Goal: Task Accomplishment & Management: Use online tool/utility

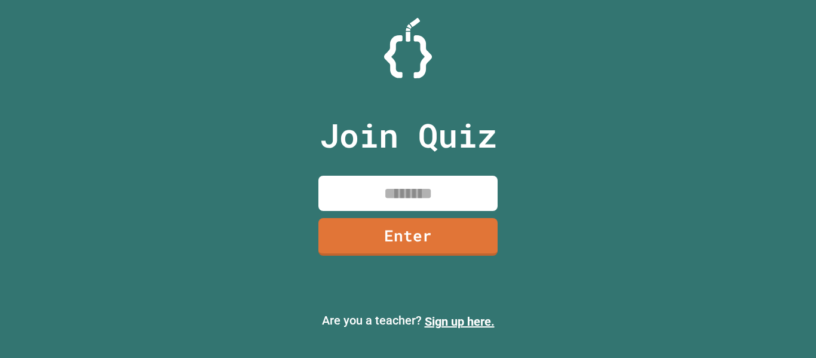
click at [420, 198] on input at bounding box center [408, 193] width 179 height 35
type input "********"
click at [423, 238] on link "Enter" at bounding box center [408, 235] width 178 height 39
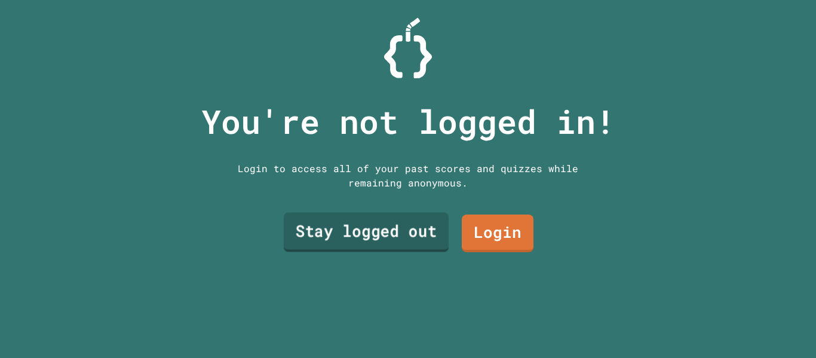
click at [423, 235] on link "Stay logged out" at bounding box center [366, 232] width 165 height 39
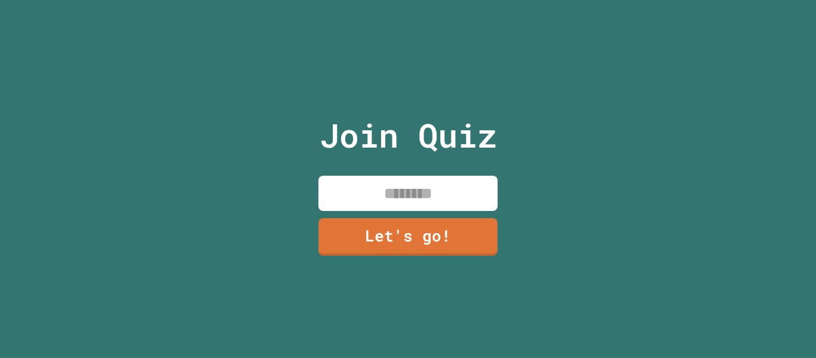
click at [436, 197] on input at bounding box center [408, 193] width 179 height 35
type input "*"
type input "*******"
click at [419, 232] on link "Let's go!" at bounding box center [408, 235] width 177 height 39
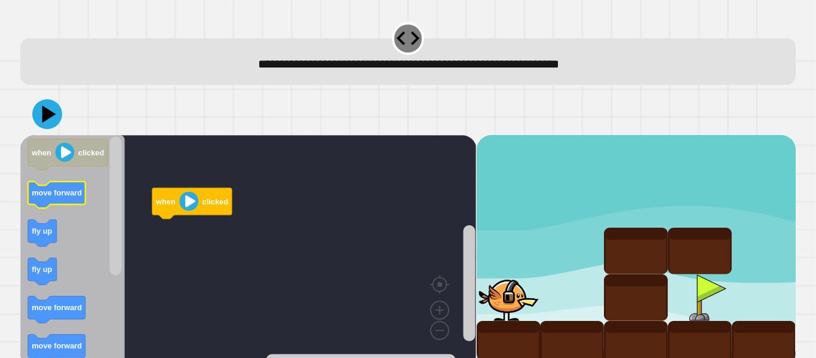
click at [72, 200] on icon "Blockly Workspace" at bounding box center [56, 195] width 57 height 27
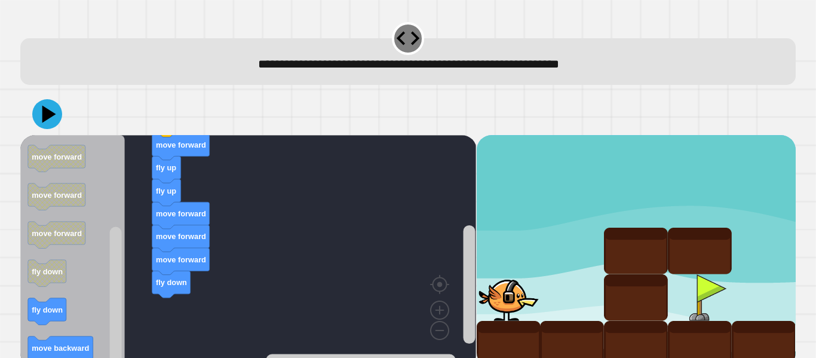
click at [54, 121] on icon at bounding box center [47, 114] width 30 height 30
click at [27, 301] on icon "Blockly Workspace" at bounding box center [72, 251] width 105 height 232
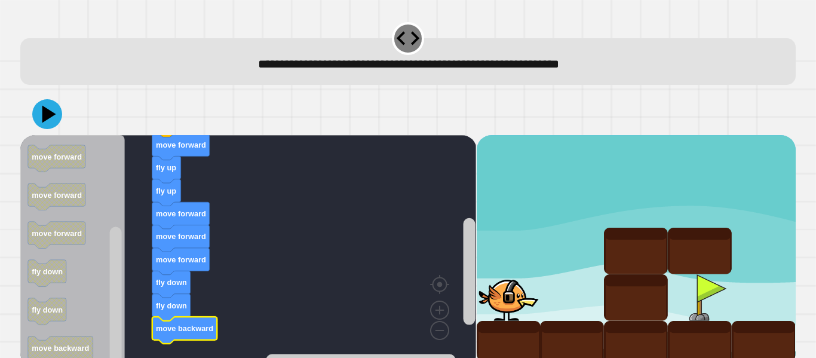
click at [54, 121] on icon at bounding box center [47, 114] width 30 height 30
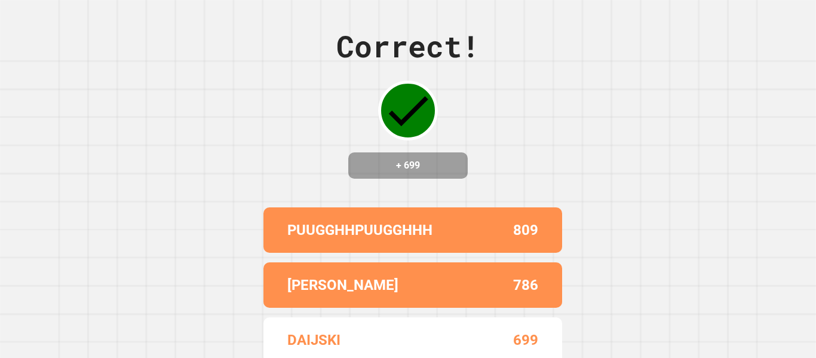
click at [687, 27] on div "Correct! + 699 PUUGGHHPUUGGHHH 809 [PERSON_NAME] 786 DAIJSKI 699 YATTAAA 680 KA…" at bounding box center [408, 179] width 816 height 358
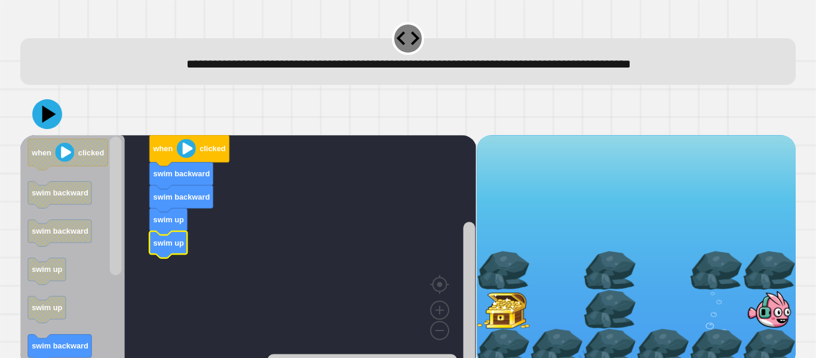
click at [59, 262] on icon "Blockly Workspace" at bounding box center [47, 271] width 38 height 27
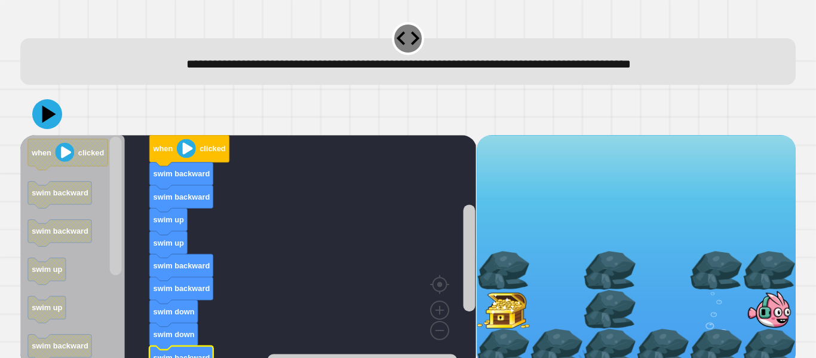
click at [51, 115] on icon at bounding box center [49, 113] width 14 height 17
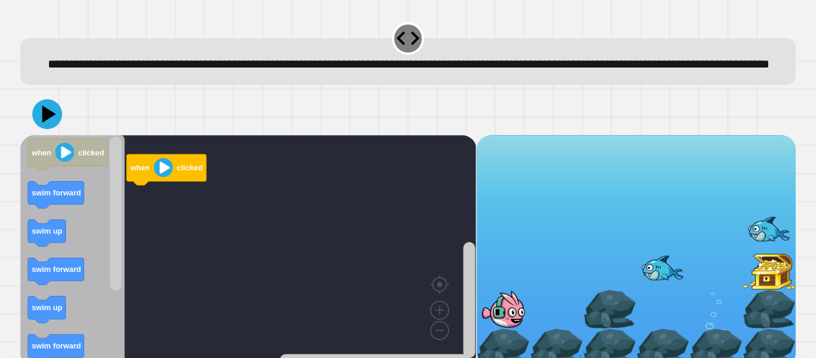
scroll to position [33, 0]
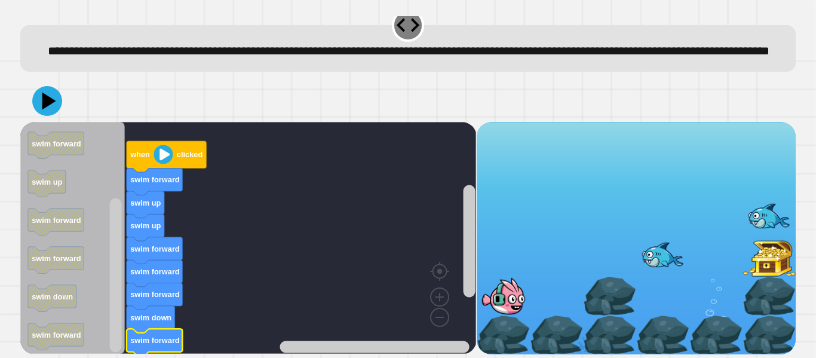
click at [48, 95] on icon at bounding box center [47, 101] width 30 height 30
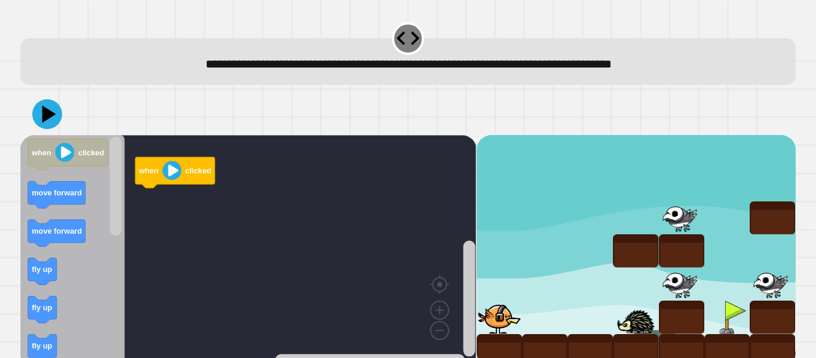
scroll to position [14, 0]
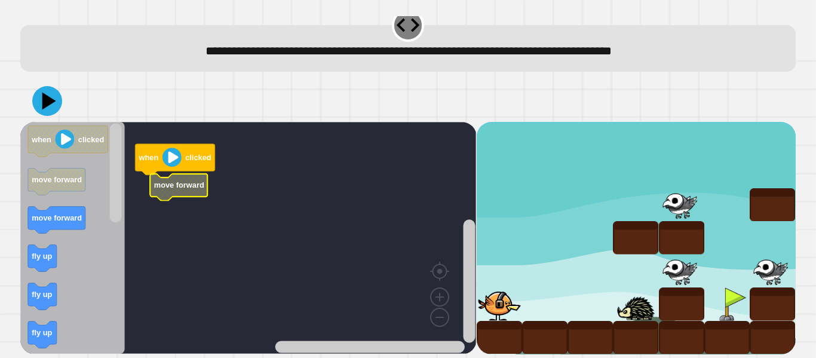
click at [113, 223] on rect "Blockly Workspace" at bounding box center [116, 173] width 12 height 99
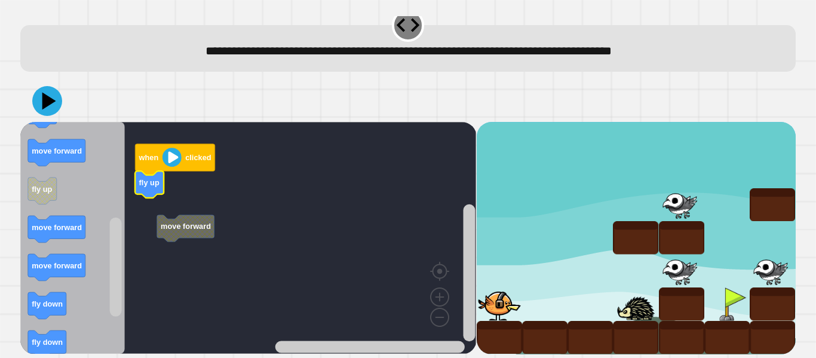
click at [507, 291] on div at bounding box center [499, 304] width 45 height 33
click at [475, 252] on rect "Blockly Workspace" at bounding box center [469, 272] width 12 height 137
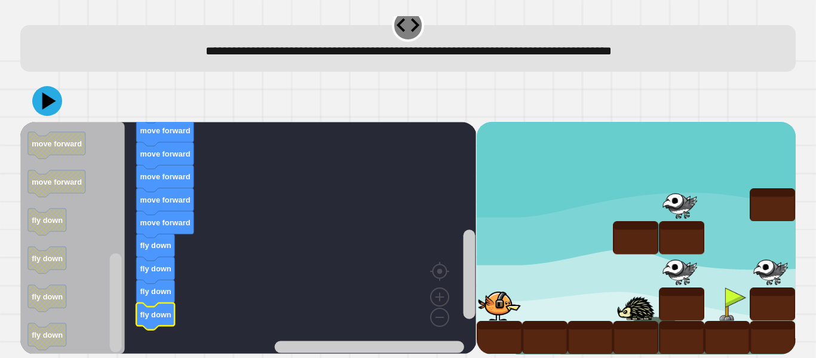
click at [46, 91] on icon at bounding box center [47, 101] width 30 height 30
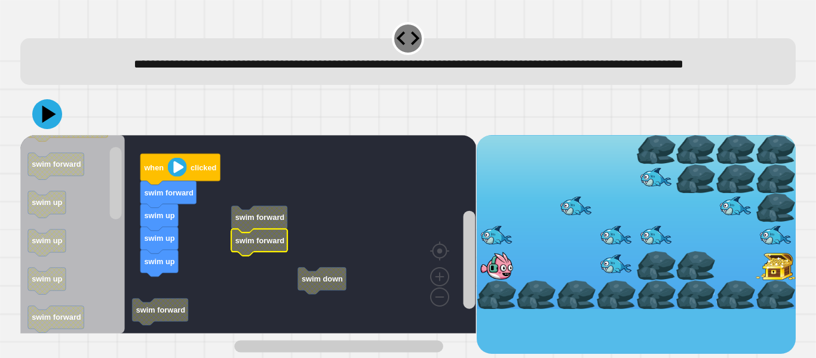
click at [265, 256] on icon "Blockly Workspace" at bounding box center [259, 242] width 56 height 27
click at [264, 256] on icon "Blockly Workspace" at bounding box center [259, 242] width 56 height 27
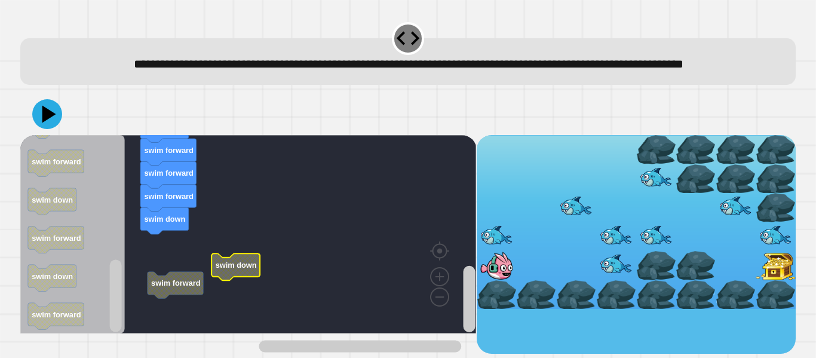
click at [53, 128] on icon at bounding box center [47, 114] width 30 height 30
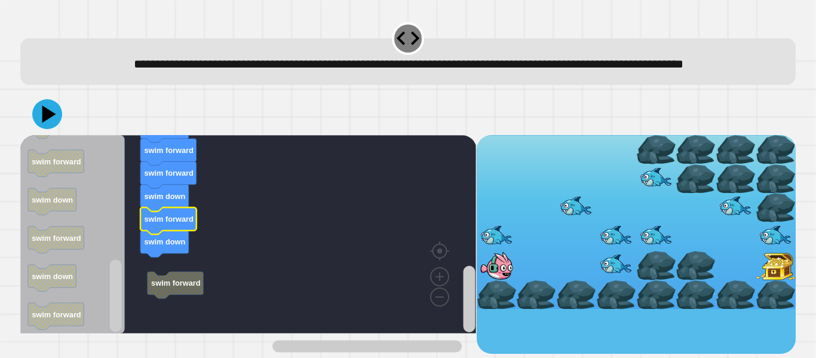
click at [45, 123] on icon at bounding box center [49, 113] width 14 height 17
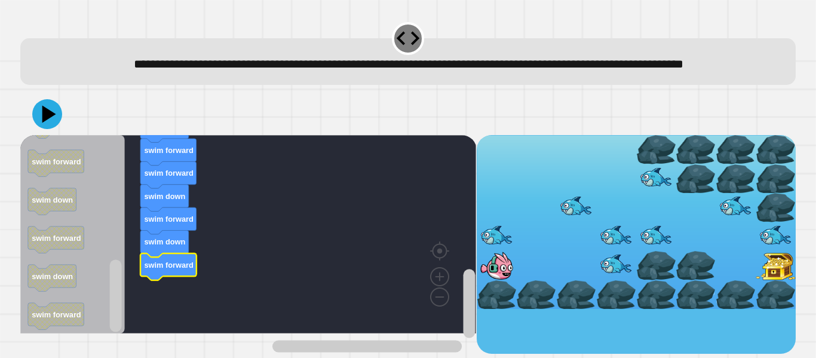
click at [44, 123] on icon at bounding box center [49, 113] width 14 height 17
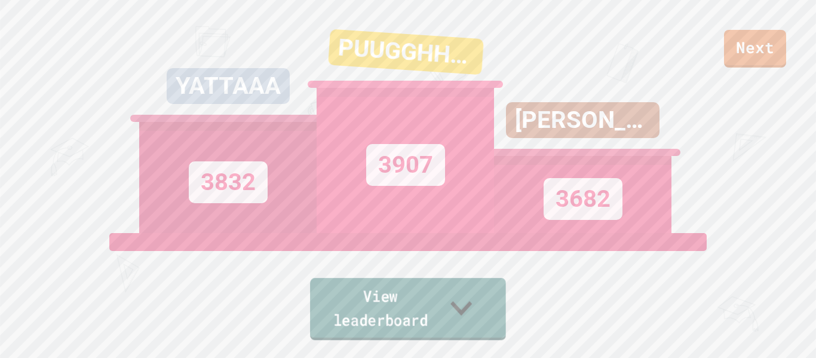
click at [506, 325] on link "View leaderboard" at bounding box center [408, 309] width 196 height 62
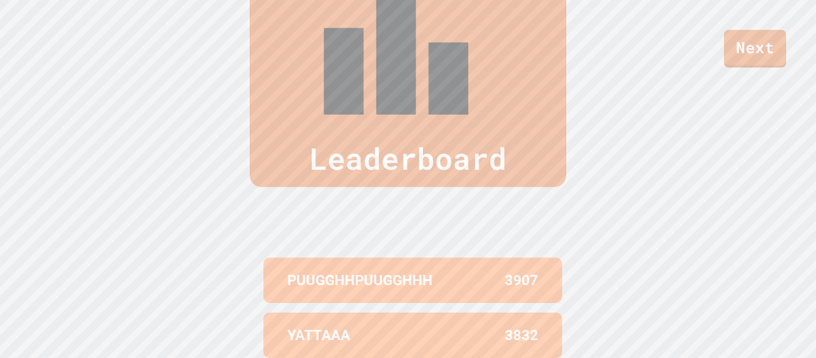
scroll to position [0, 0]
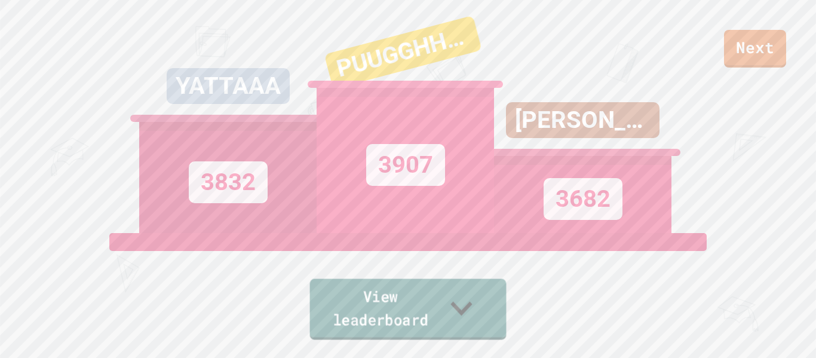
click at [510, 303] on div "View leaderboard" at bounding box center [408, 286] width 203 height 107
click at [747, 38] on link "Next" at bounding box center [756, 46] width 60 height 39
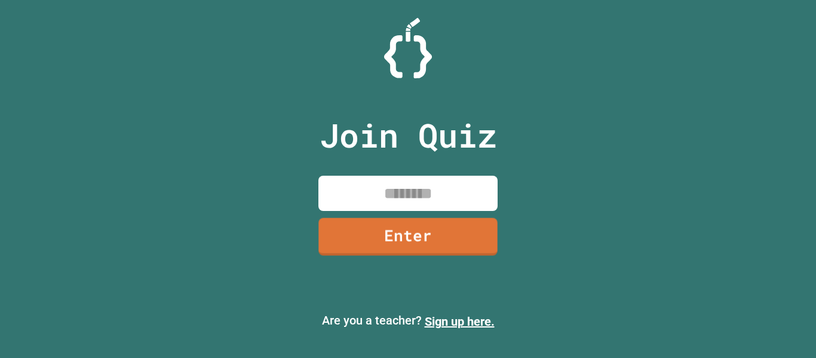
click at [447, 200] on input at bounding box center [408, 193] width 179 height 35
click at [415, 234] on link "Enter" at bounding box center [409, 235] width 178 height 39
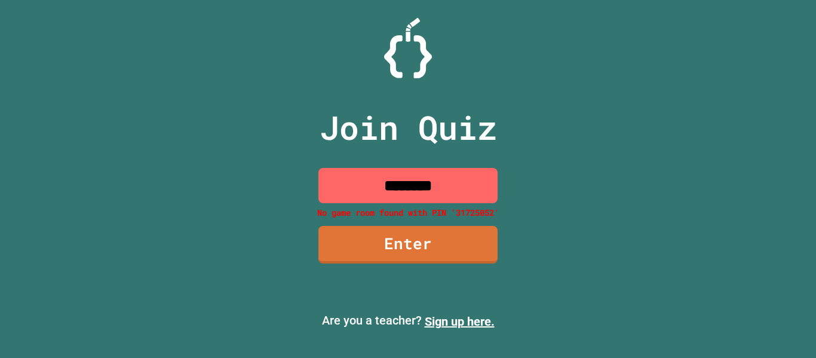
click at [439, 182] on input "********" at bounding box center [408, 185] width 179 height 35
click at [453, 183] on input "********" at bounding box center [408, 185] width 179 height 35
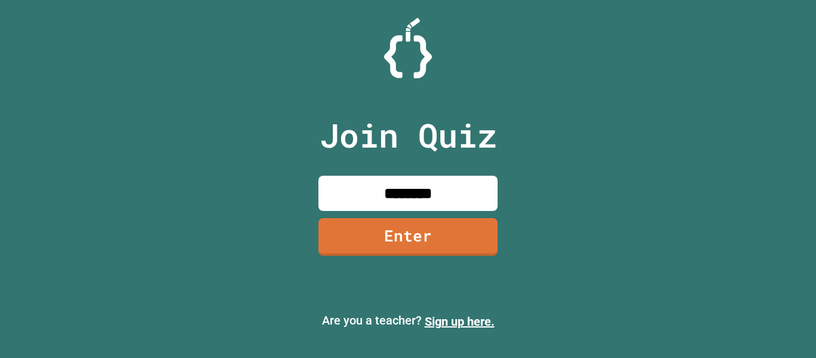
type input "********"
click at [416, 233] on link "Enter" at bounding box center [407, 235] width 181 height 39
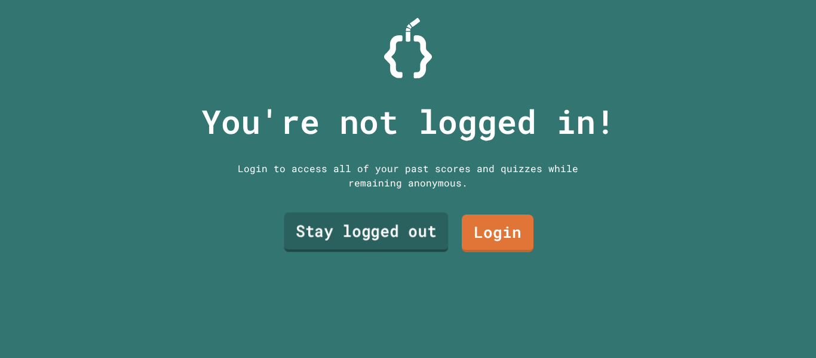
click at [417, 233] on link "Stay logged out" at bounding box center [366, 232] width 164 height 39
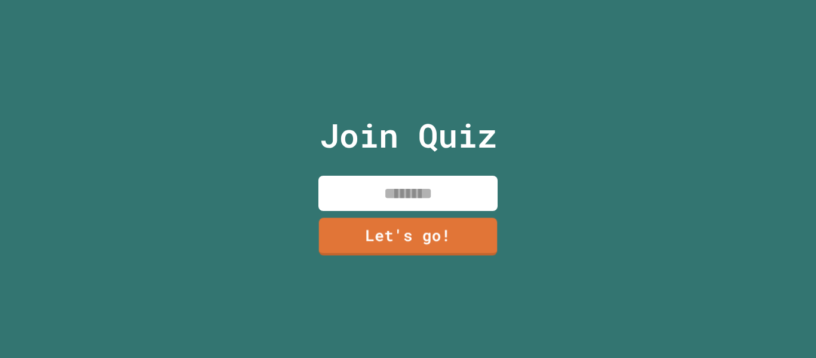
click at [408, 201] on input at bounding box center [408, 193] width 179 height 35
type input "*****"
click at [397, 241] on link "Let's go!" at bounding box center [408, 235] width 177 height 39
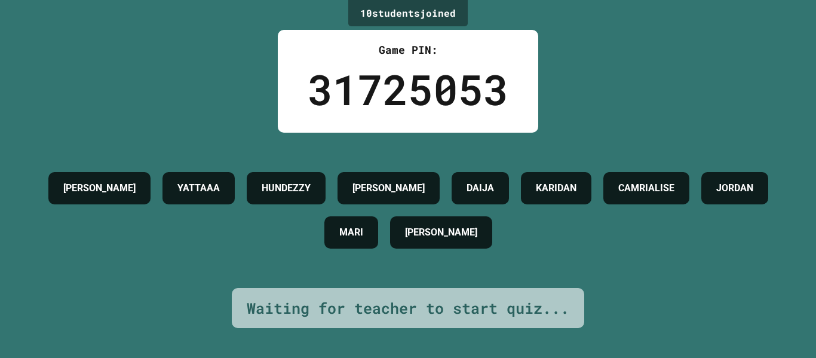
click at [717, 195] on h4 "JORDAN" at bounding box center [735, 188] width 37 height 14
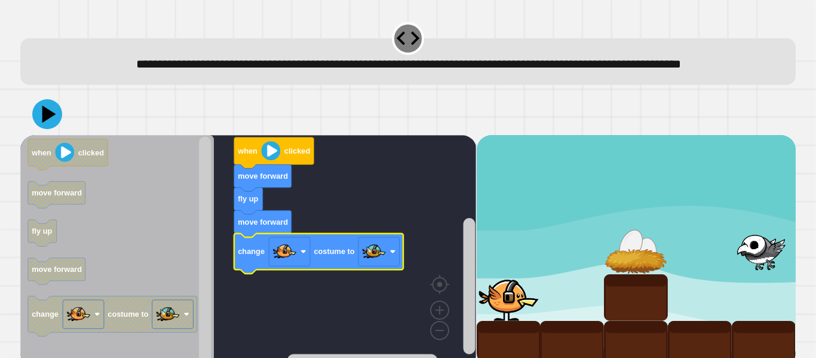
click at [378, 264] on image "Blockly Workspace" at bounding box center [374, 252] width 24 height 24
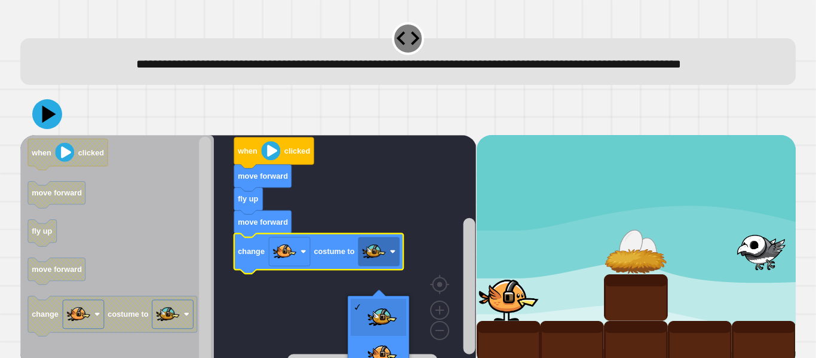
click at [432, 286] on rect "Blockly Workspace" at bounding box center [248, 251] width 456 height 232
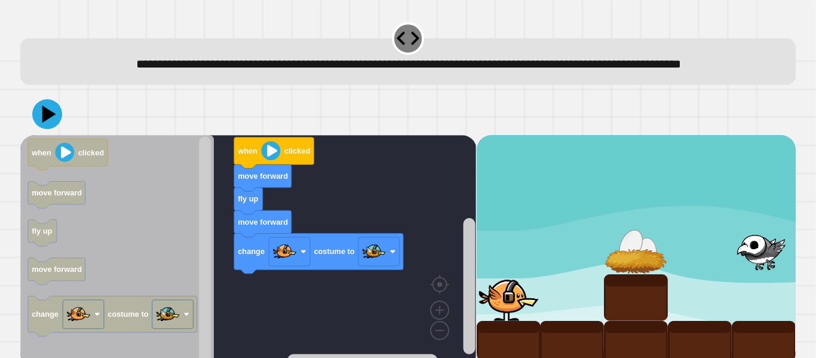
click at [56, 129] on icon at bounding box center [47, 114] width 30 height 30
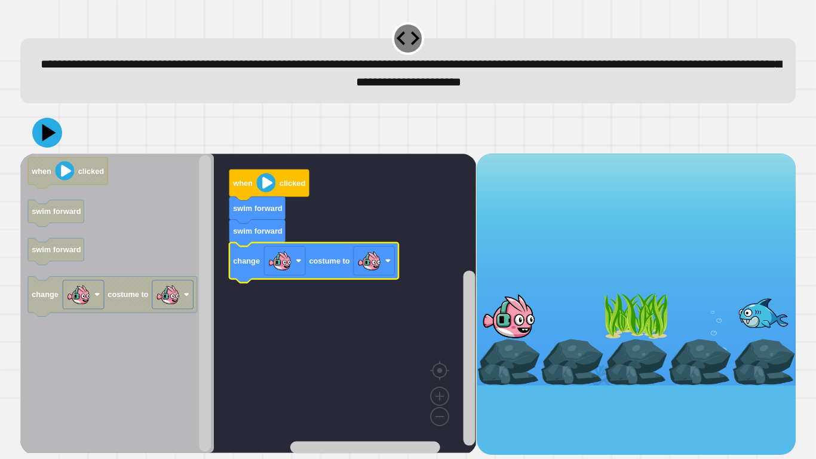
click at [56, 128] on icon at bounding box center [47, 133] width 30 height 30
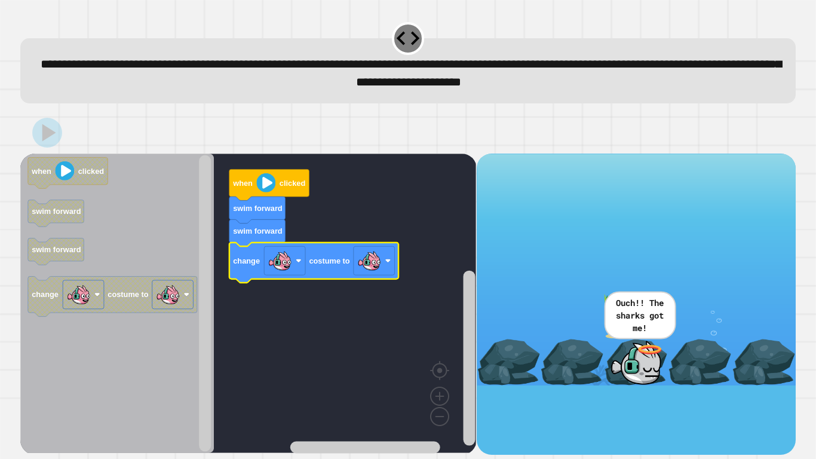
click at [378, 261] on image "Blockly Workspace" at bounding box center [369, 261] width 24 height 24
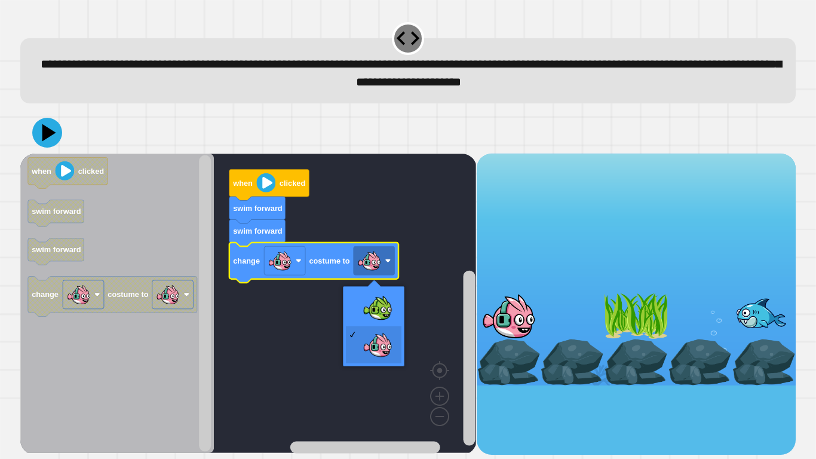
click at [380, 326] on rect "Blockly Workspace" at bounding box center [248, 303] width 456 height 299
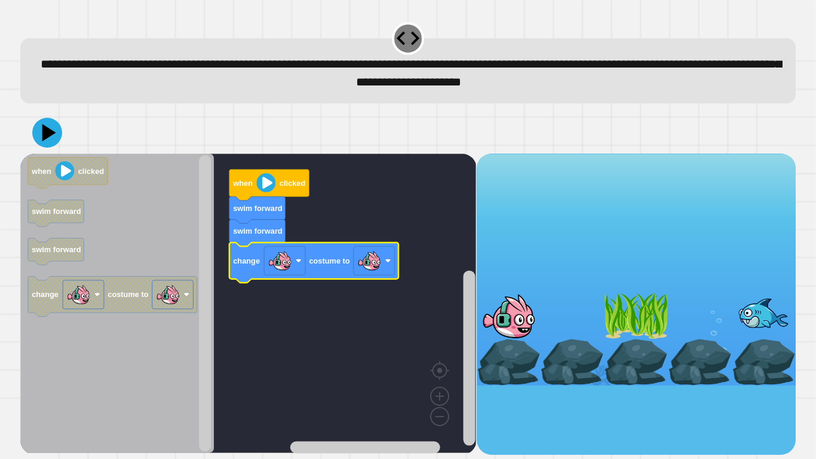
click at [378, 258] on image "Blockly Workspace" at bounding box center [369, 261] width 24 height 24
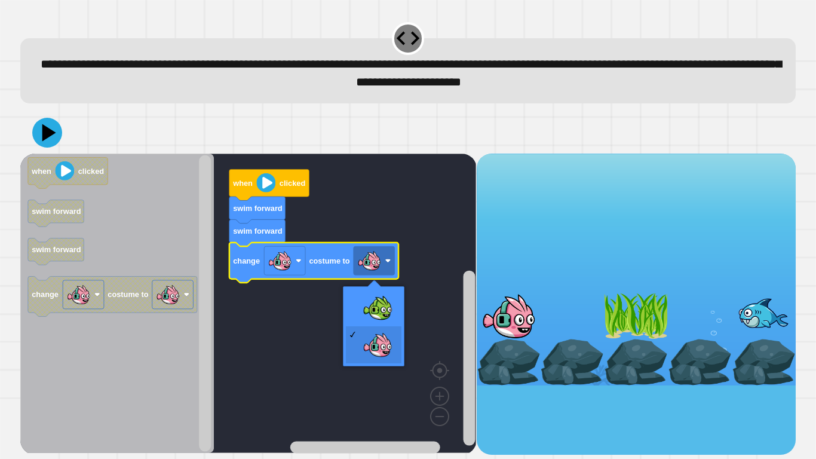
click at [377, 314] on rect "Blockly Workspace" at bounding box center [248, 303] width 456 height 299
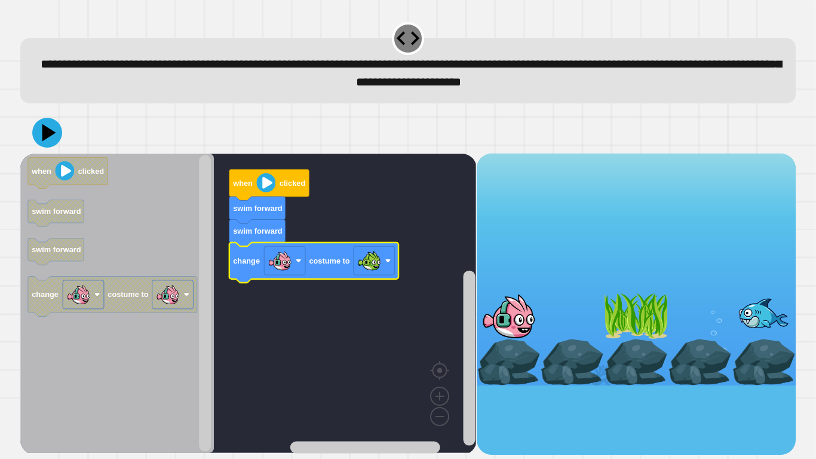
click at [40, 128] on icon at bounding box center [47, 133] width 30 height 30
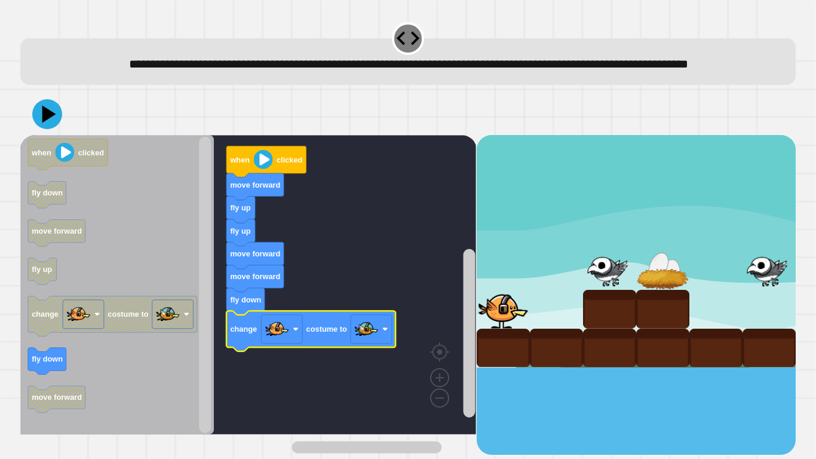
click at [27, 112] on div "fly up fly up move forward move forward fly down change costume to move forward…" at bounding box center [408, 274] width 784 height 370
click at [41, 129] on icon at bounding box center [47, 114] width 30 height 30
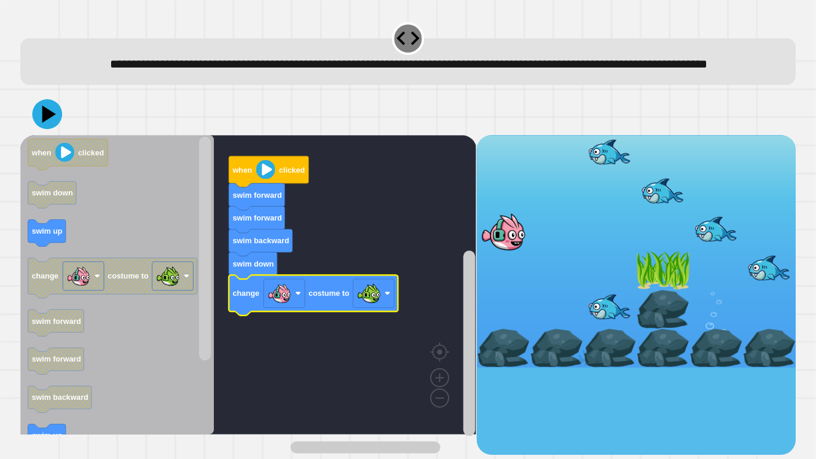
click at [56, 129] on icon at bounding box center [47, 114] width 30 height 30
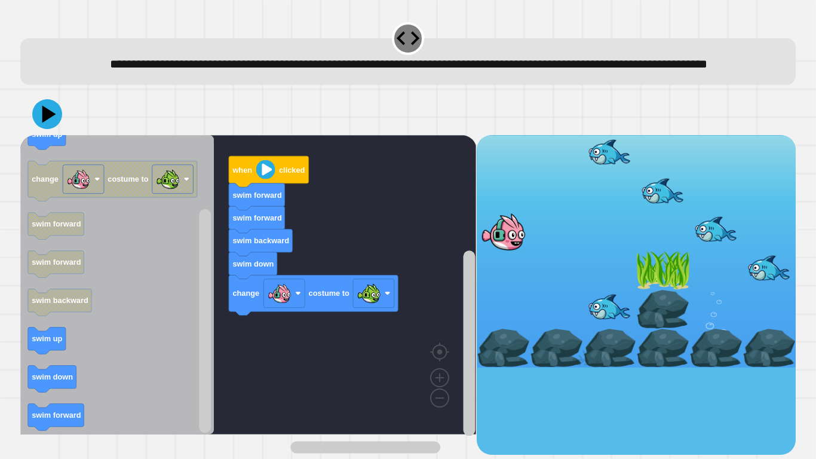
click at [146, 296] on icon "Blockly Workspace" at bounding box center [117, 284] width 194 height 299
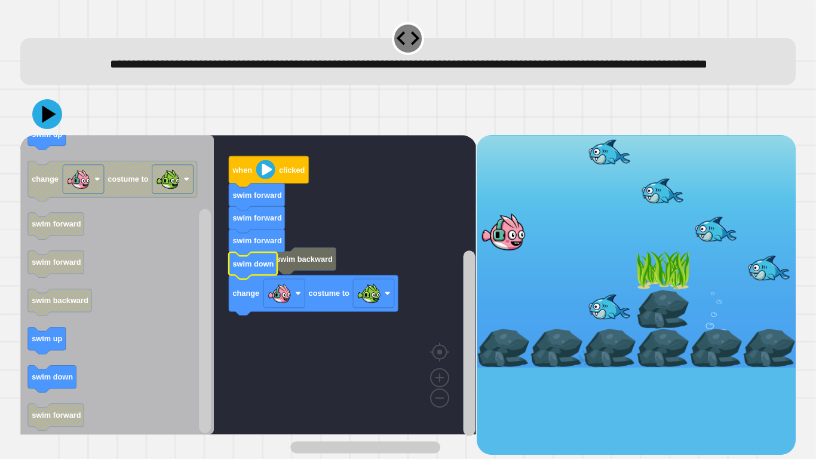
click at [60, 139] on text "swim up" at bounding box center [47, 134] width 30 height 9
click at [54, 129] on icon at bounding box center [47, 114] width 30 height 30
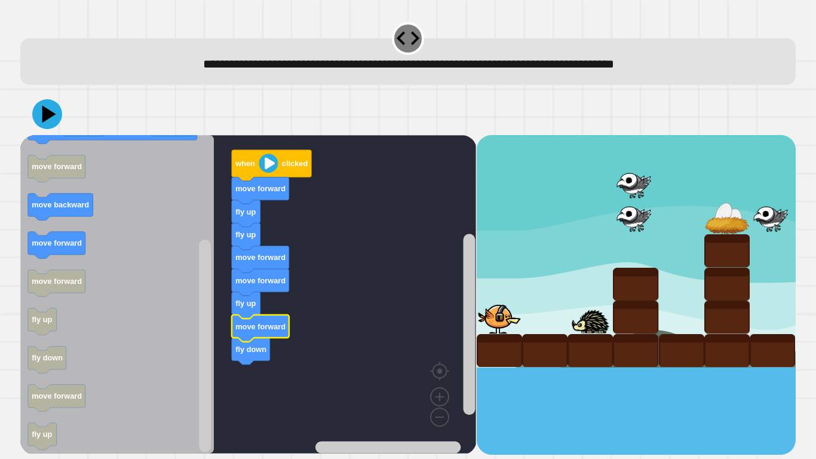
click at [53, 108] on icon at bounding box center [47, 114] width 30 height 30
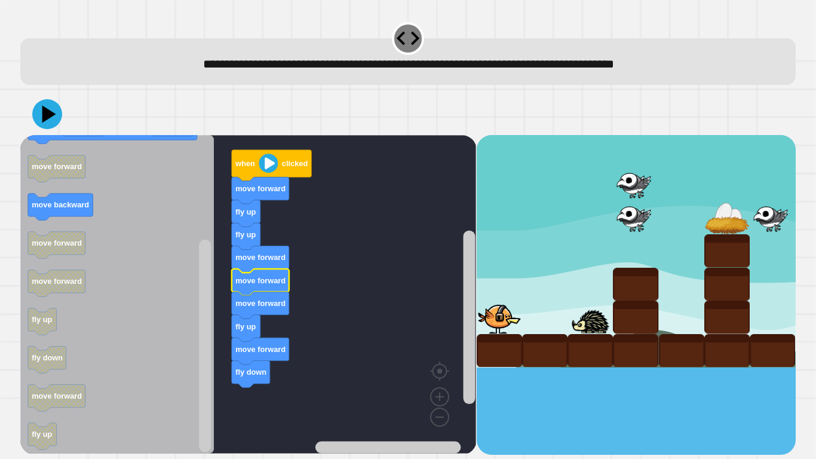
click at [41, 126] on icon at bounding box center [47, 114] width 30 height 30
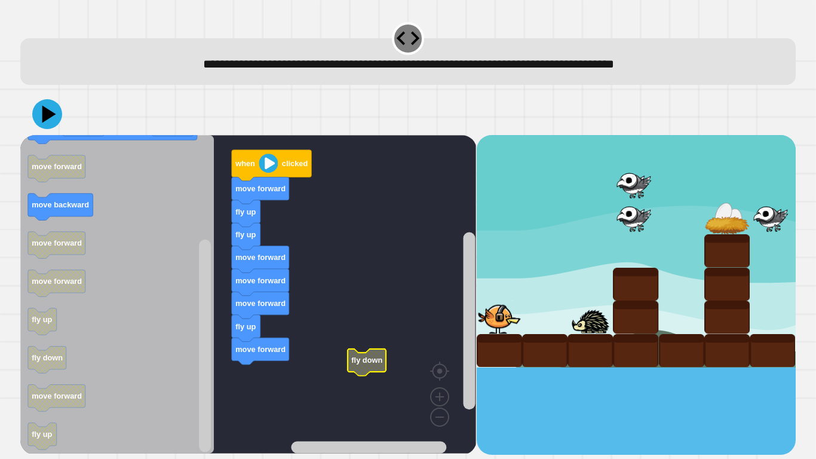
click at [44, 103] on icon at bounding box center [47, 114] width 30 height 30
click at [62, 357] on text "fly down" at bounding box center [47, 358] width 31 height 9
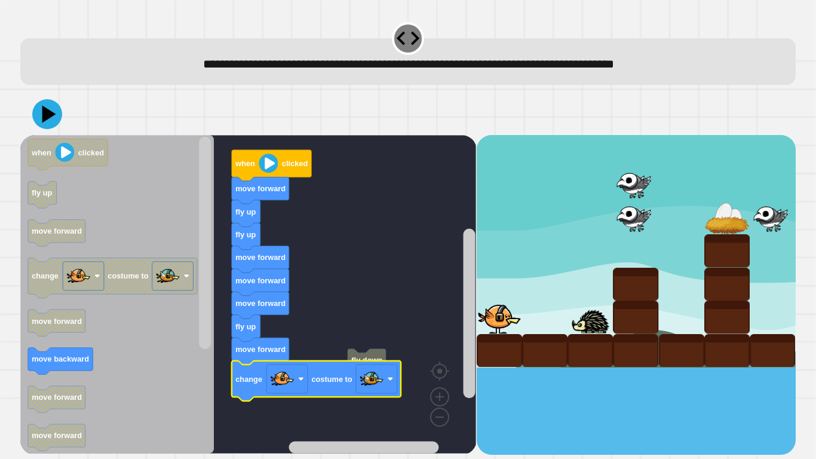
click at [45, 112] on icon at bounding box center [49, 113] width 14 height 17
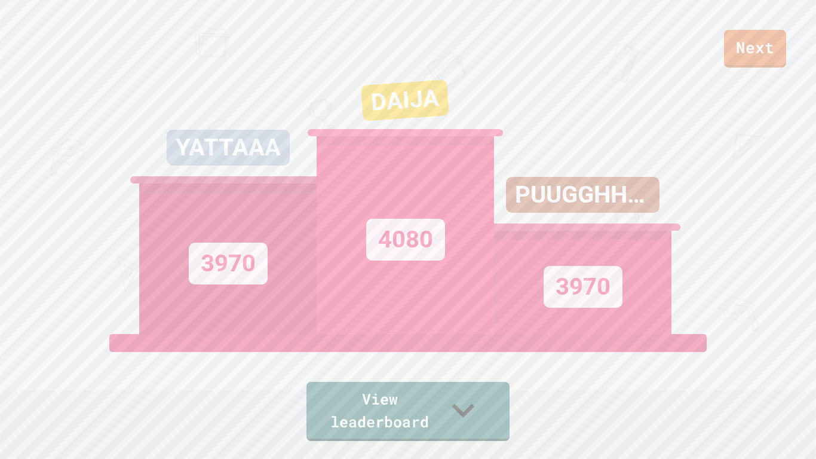
click at [423, 357] on link "View leaderboard" at bounding box center [408, 411] width 203 height 59
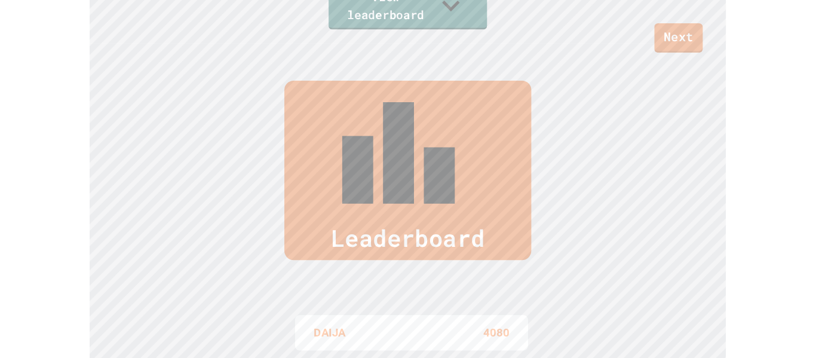
scroll to position [459, 0]
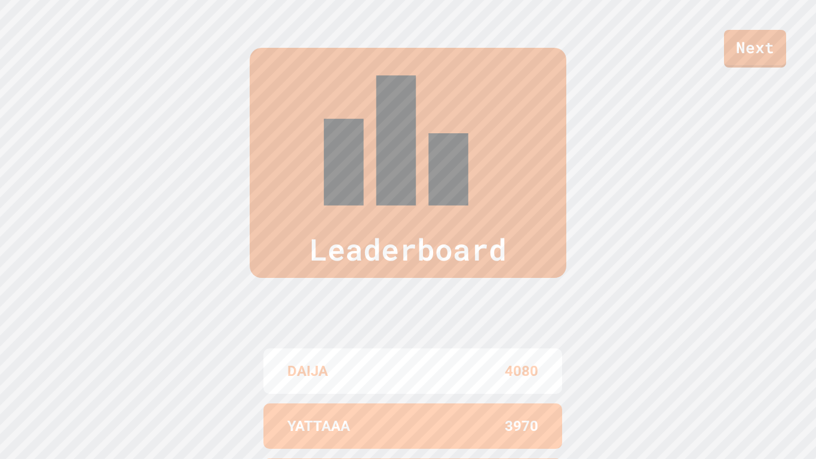
click at [302, 97] on div "Leaderboard" at bounding box center [408, 163] width 317 height 230
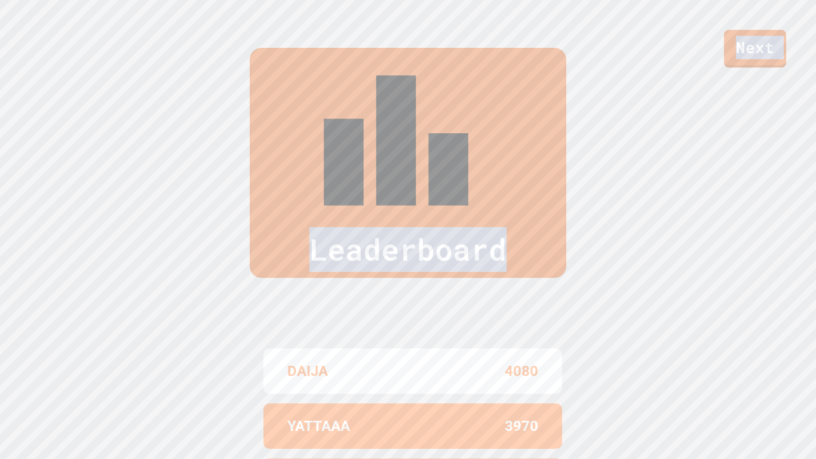
drag, startPoint x: 219, startPoint y: 53, endPoint x: 552, endPoint y: 230, distance: 377.5
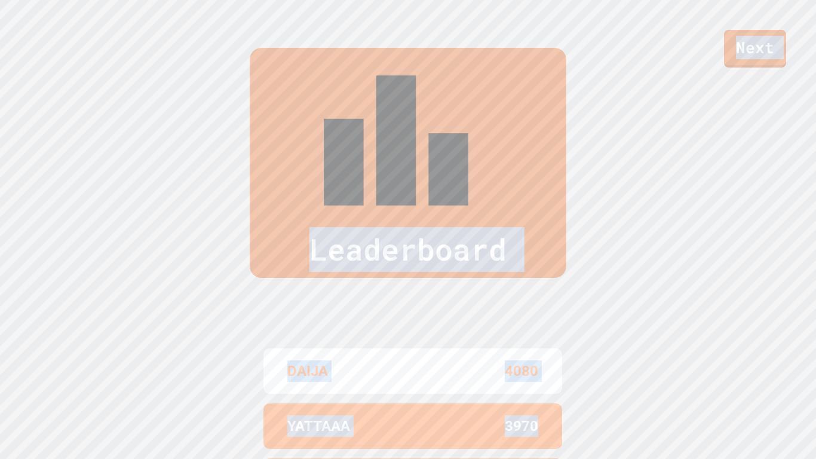
click at [552, 357] on div "YATTAAA 3970" at bounding box center [413, 425] width 299 height 45
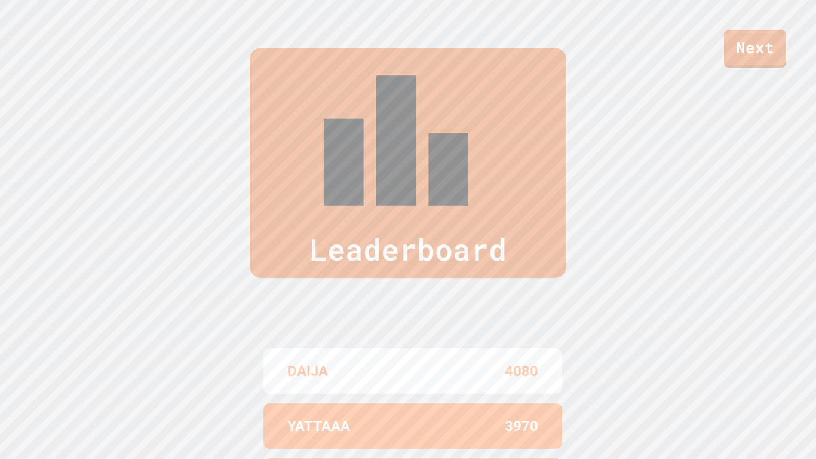
click at [562, 237] on div "Leaderboard DAIJA 4080 YATTAAA 3970 PUUGGHHPUUGGHH 3970 [PERSON_NAME] 3914 [PER…" at bounding box center [408, 333] width 816 height 666
click at [771, 63] on link "Next" at bounding box center [755, 47] width 63 height 39
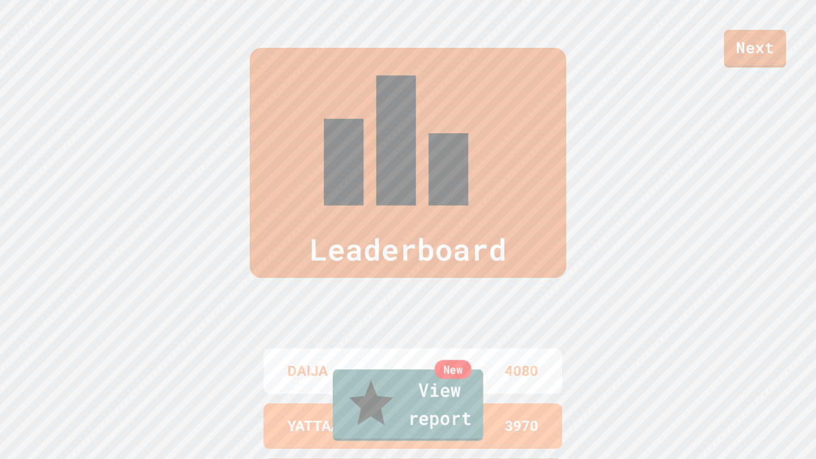
click at [459, 357] on link "New View report" at bounding box center [408, 405] width 151 height 72
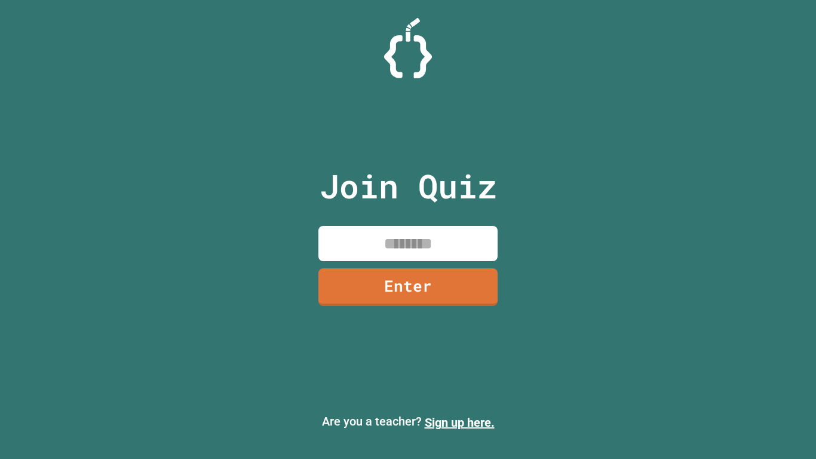
click at [415, 240] on input at bounding box center [408, 243] width 179 height 35
type input "********"
click at [411, 289] on link "Enter" at bounding box center [408, 287] width 179 height 38
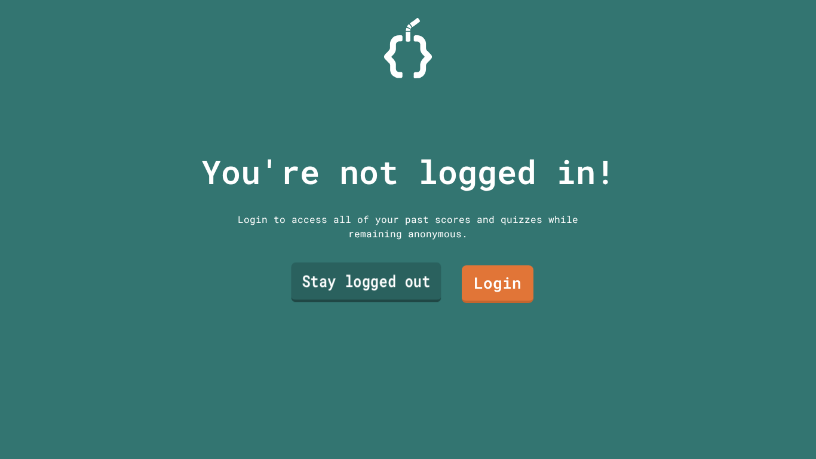
click at [389, 295] on link "Stay logged out" at bounding box center [366, 281] width 150 height 39
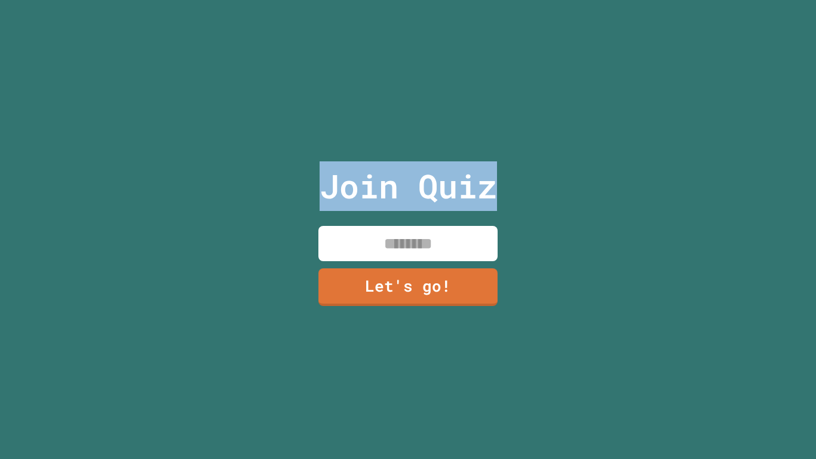
click at [416, 247] on input at bounding box center [408, 243] width 179 height 35
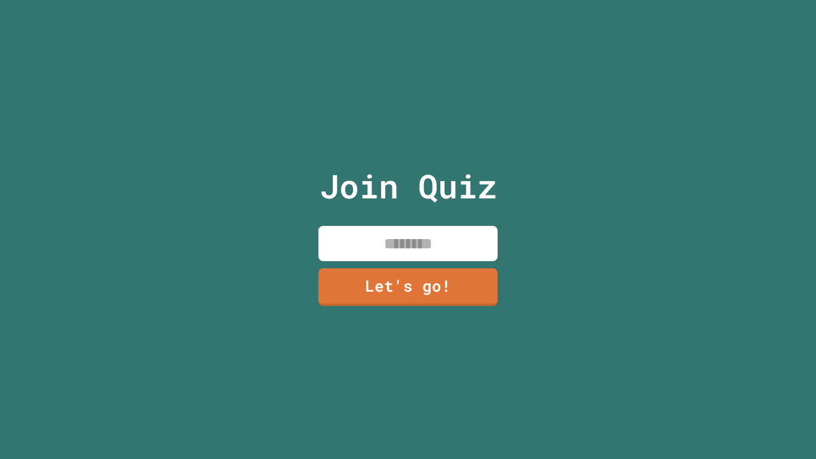
click at [418, 227] on input at bounding box center [408, 243] width 179 height 35
type input "*********"
click at [413, 265] on div "Join Quiz ********* Let's go!" at bounding box center [408, 229] width 201 height 459
click at [411, 279] on link "Let's go!" at bounding box center [407, 286] width 175 height 39
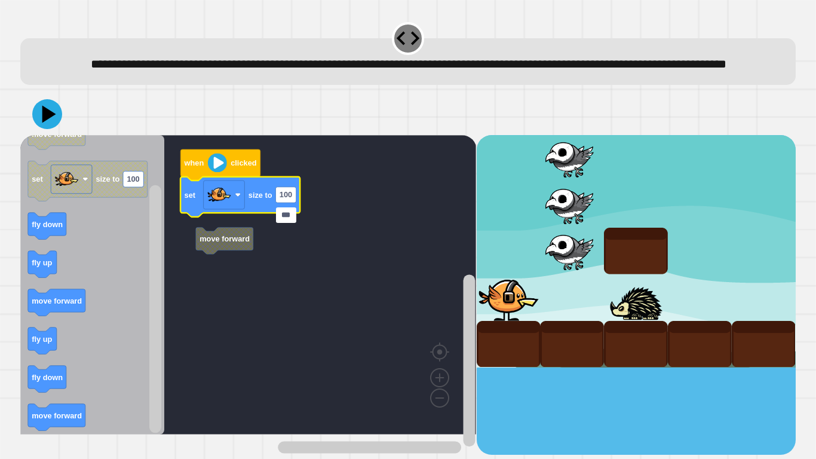
click at [287, 209] on input "***" at bounding box center [286, 215] width 20 height 16
type input "*"
type input "****"
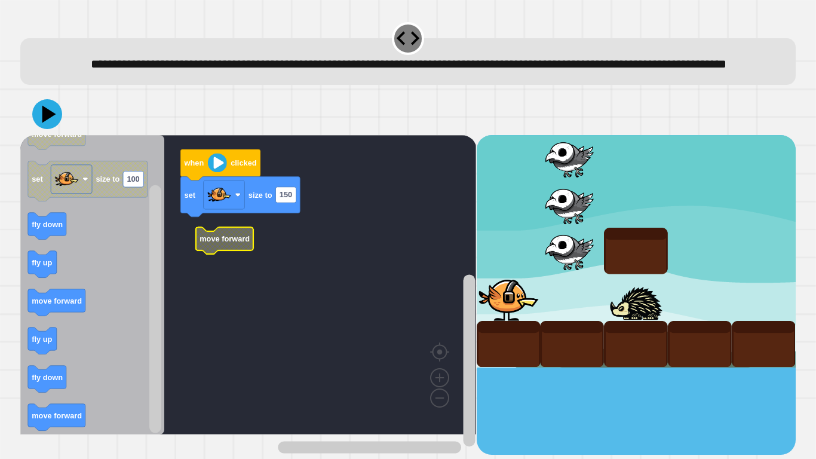
click at [40, 129] on icon at bounding box center [47, 114] width 30 height 30
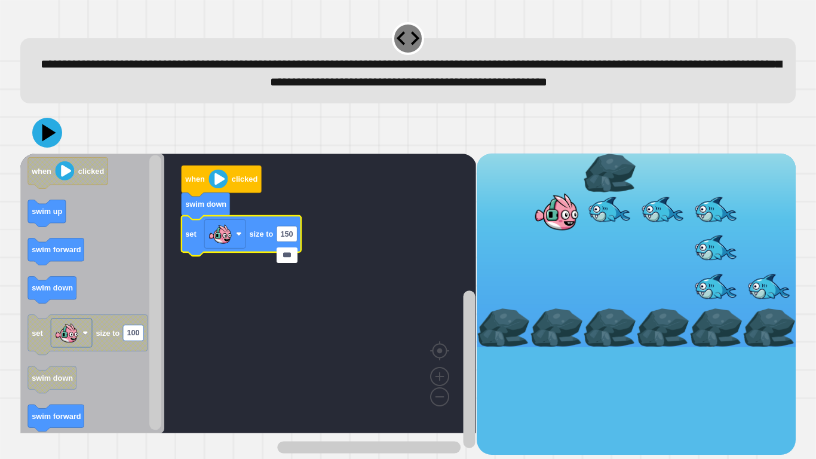
type input "***"
click at [45, 141] on icon at bounding box center [49, 132] width 14 height 17
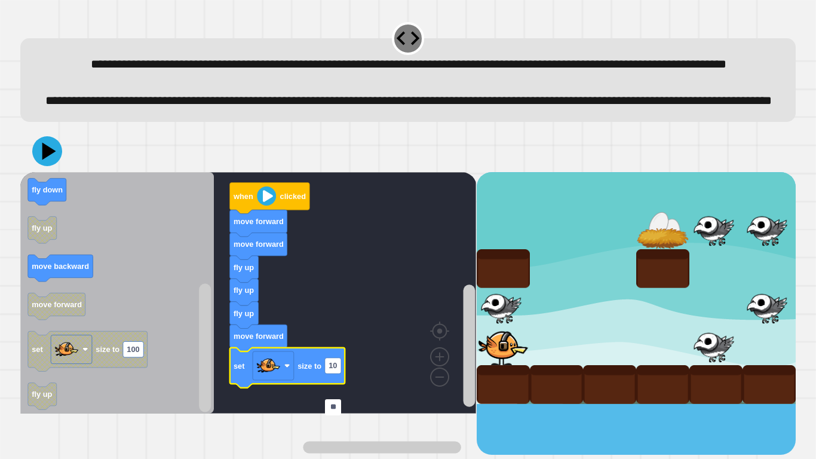
type input "**"
click at [48, 160] on icon at bounding box center [49, 150] width 14 height 17
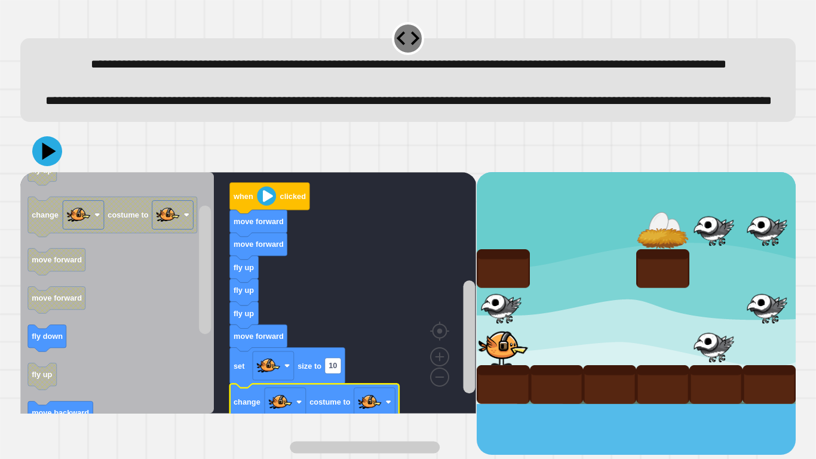
click at [0, 0] on div at bounding box center [0, 0] width 0 height 0
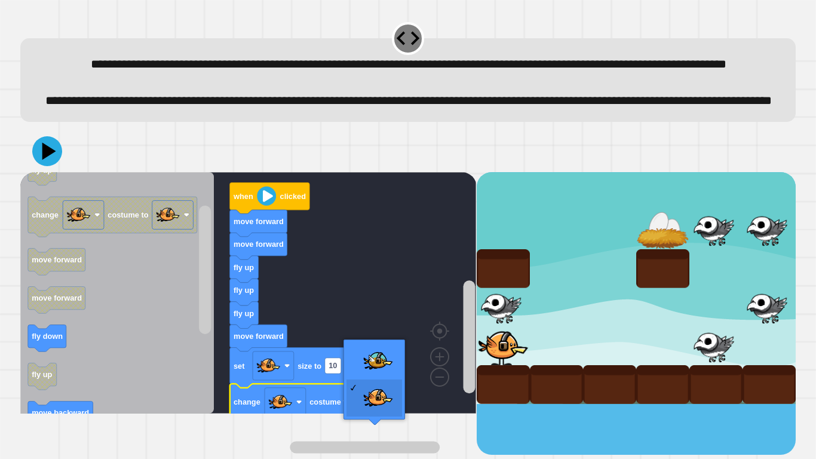
click at [378, 357] on rect "Blockly Workspace" at bounding box center [248, 292] width 456 height 241
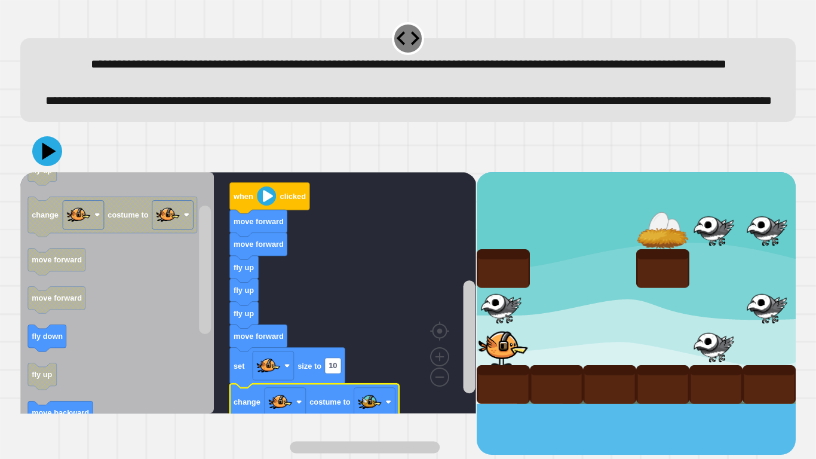
click at [48, 160] on icon at bounding box center [49, 150] width 14 height 17
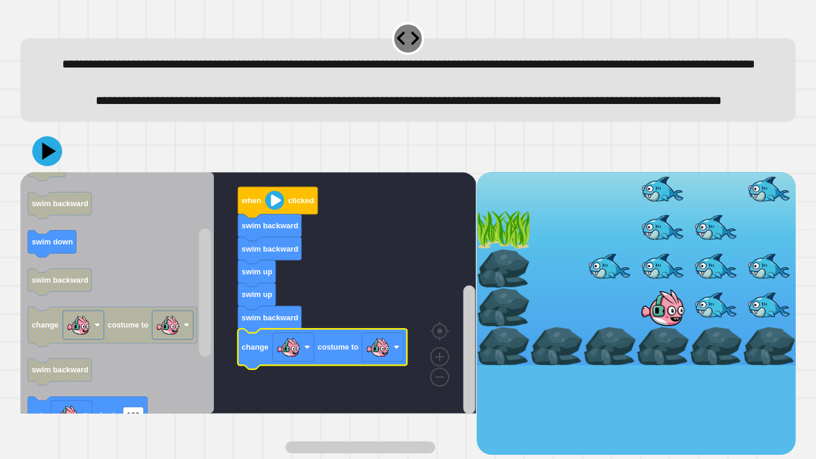
click at [380, 357] on image "Blockly Workspace" at bounding box center [378, 347] width 24 height 24
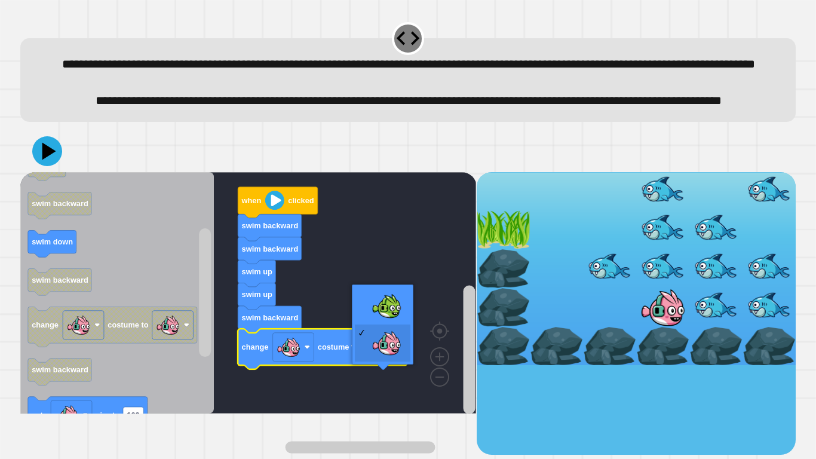
click at [387, 310] on rect "Blockly Workspace" at bounding box center [248, 292] width 456 height 241
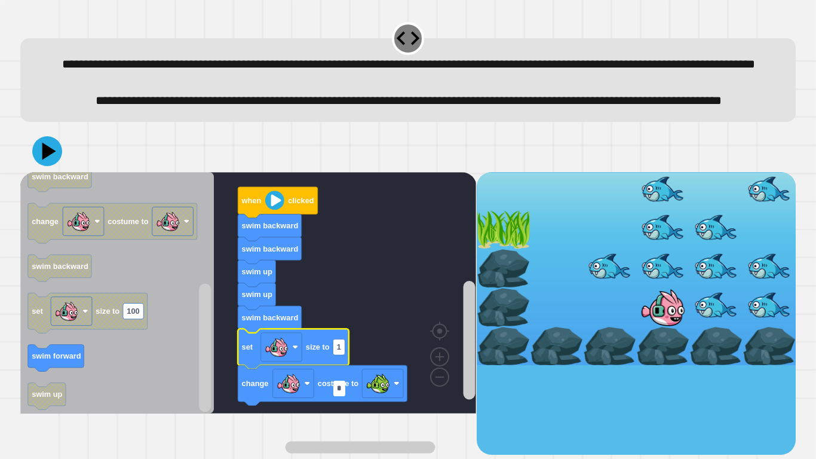
type input "**"
click at [20, 189] on div "when clicked swim backward swim backward swim up swim up swim backward set size…" at bounding box center [408, 292] width 784 height 333
click at [51, 166] on icon at bounding box center [47, 151] width 30 height 30
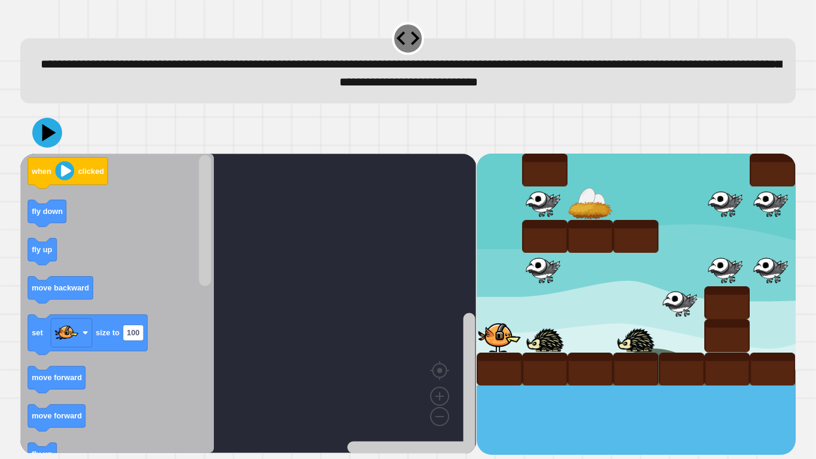
click at [516, 357] on div at bounding box center [499, 369] width 45 height 33
click at [51, 213] on text "fly down" at bounding box center [47, 211] width 31 height 9
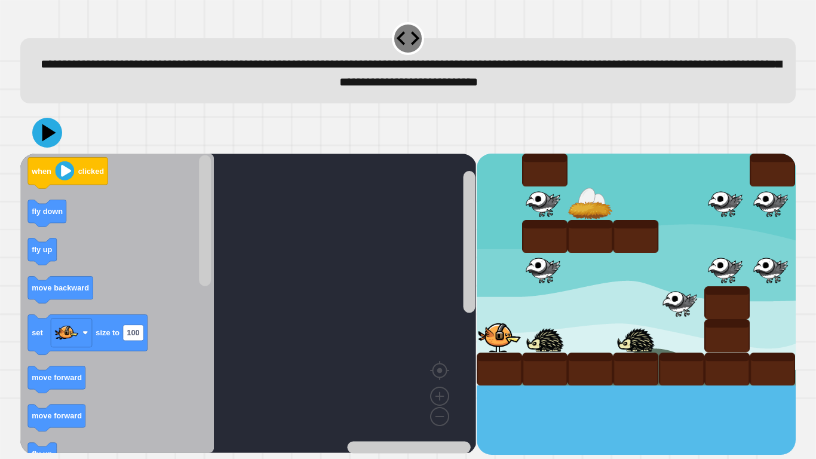
click at [258, 201] on rect "Blockly Workspace" at bounding box center [248, 303] width 456 height 299
click at [227, 183] on rect "Blockly Workspace" at bounding box center [248, 303] width 456 height 299
click at [79, 165] on icon "Blockly Workspace" at bounding box center [68, 172] width 80 height 31
click at [215, 185] on rect "Blockly Workspace" at bounding box center [248, 303] width 456 height 299
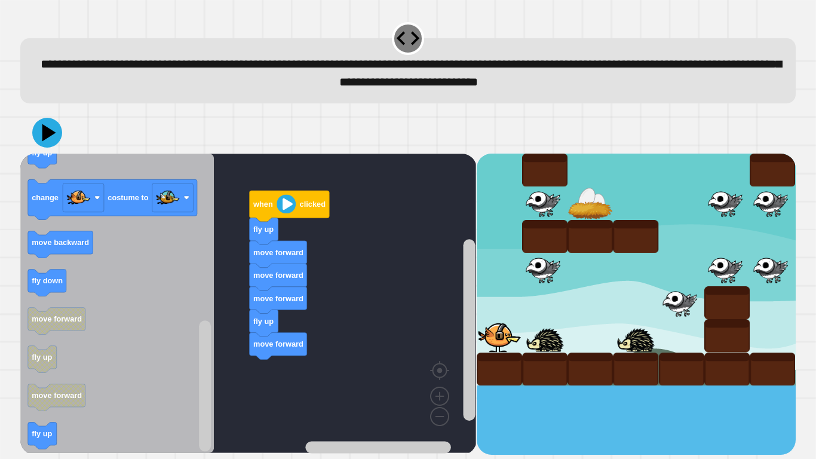
click at [57, 143] on icon at bounding box center [47, 133] width 30 height 30
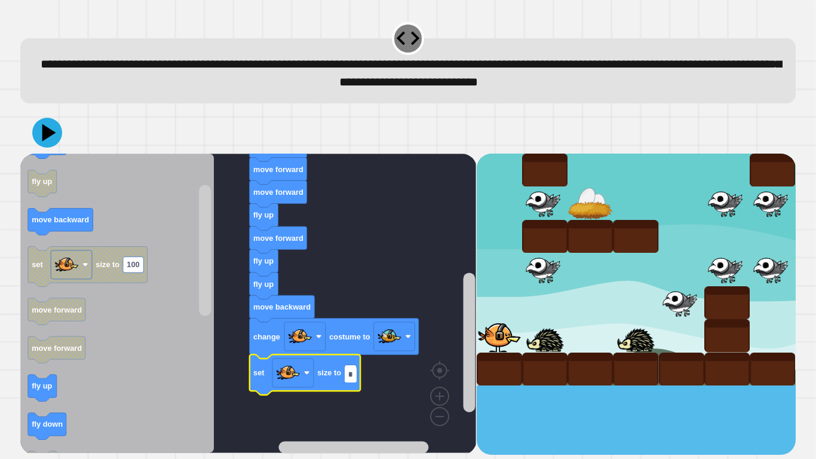
type input "**"
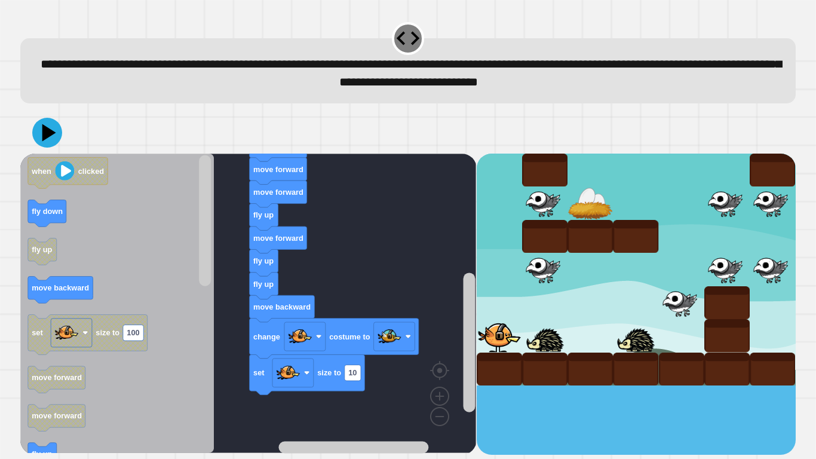
click at [47, 128] on icon at bounding box center [47, 133] width 30 height 30
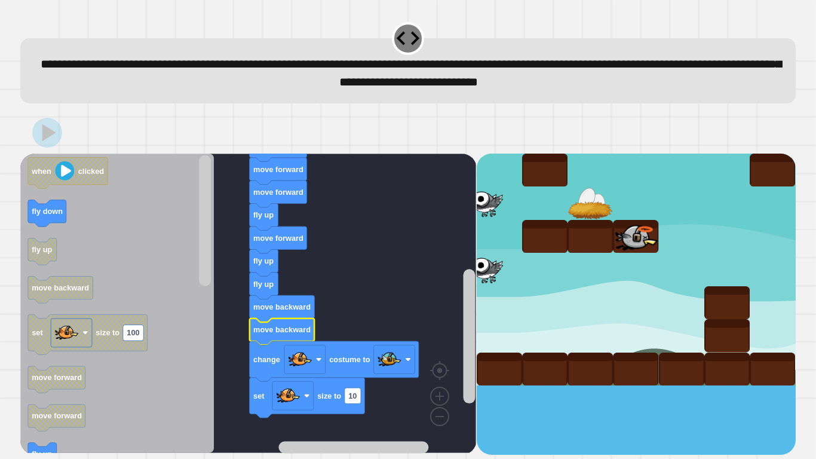
click at [72, 114] on div at bounding box center [408, 133] width 776 height 42
click at [70, 127] on div at bounding box center [408, 133] width 776 height 42
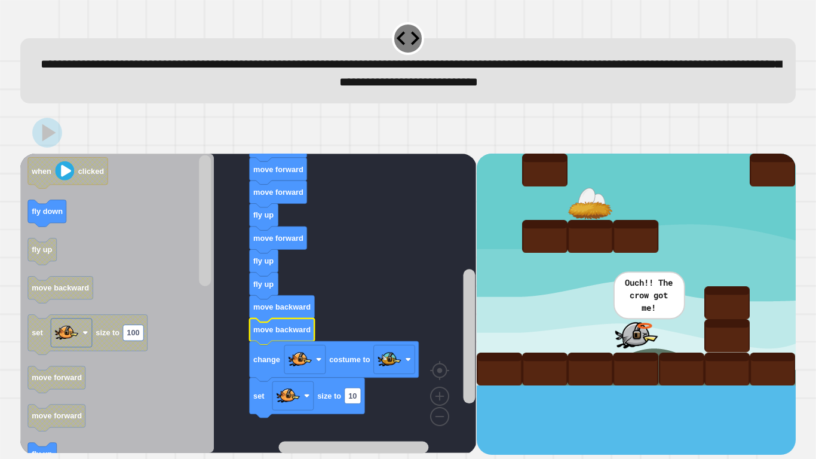
click at [41, 145] on icon at bounding box center [47, 133] width 30 height 30
